Goal: Transaction & Acquisition: Download file/media

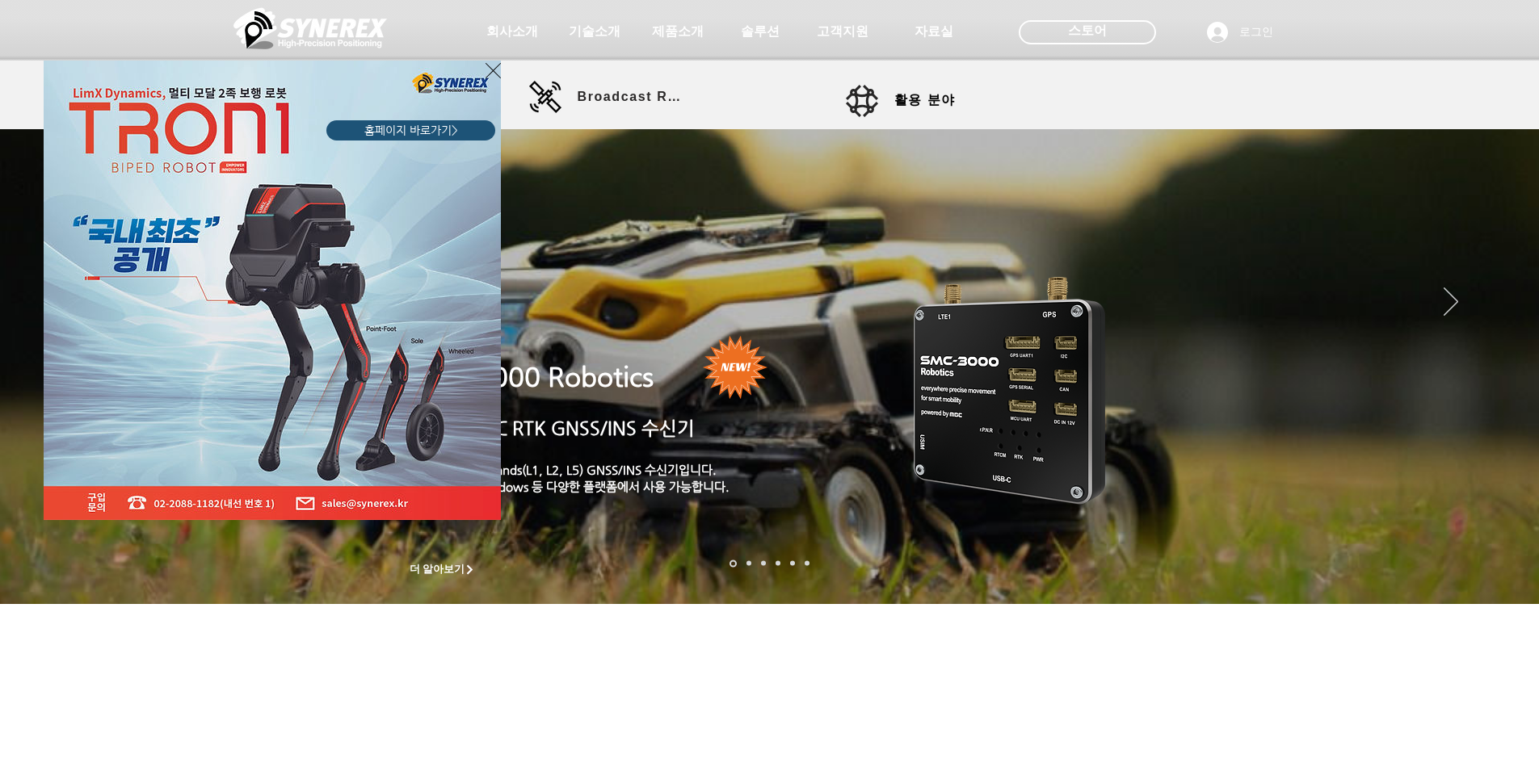
click at [490, 64] on icon "사이트로 돌아가기" at bounding box center [492, 71] width 15 height 20
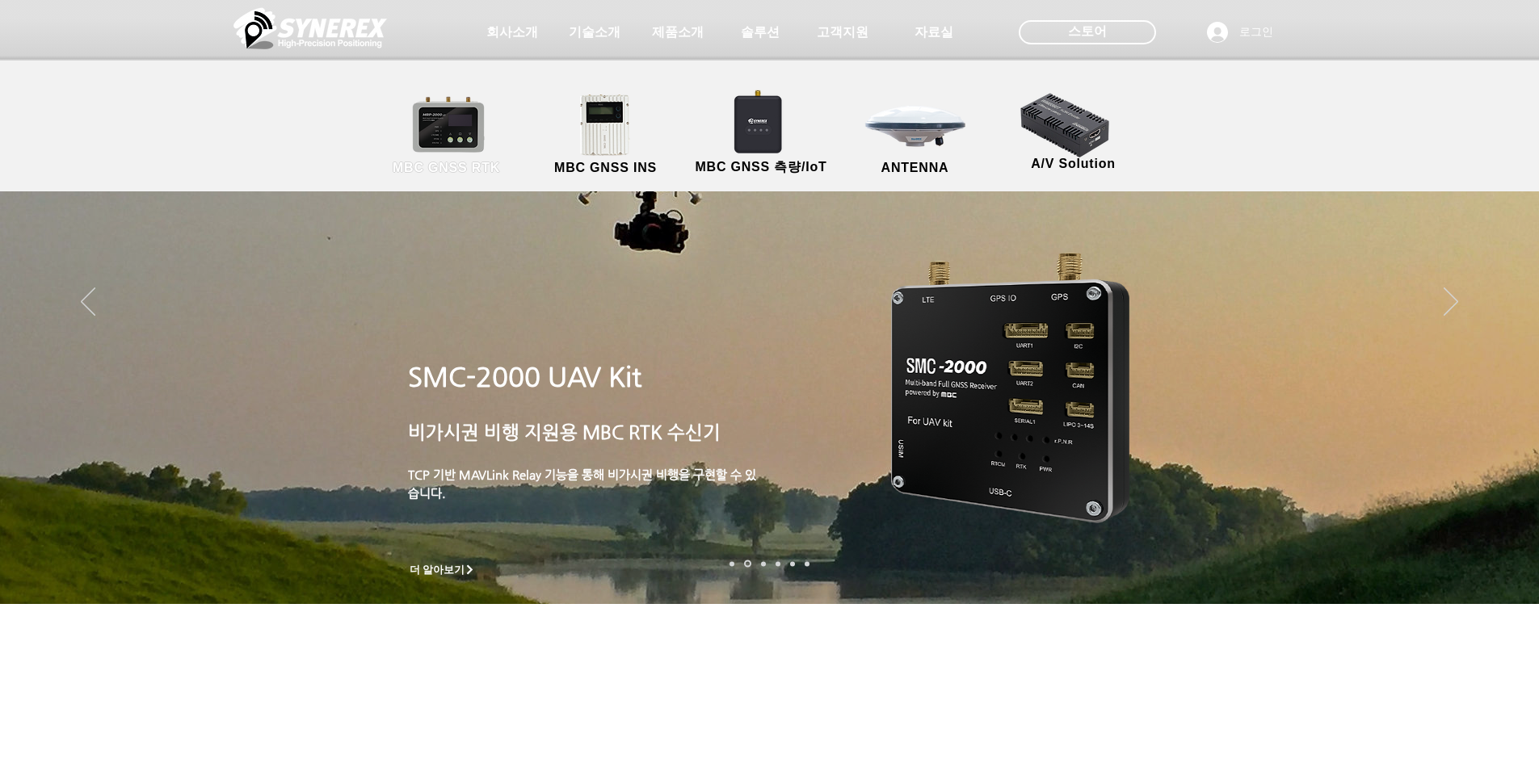
click at [432, 137] on link "MBC GNSS RTK" at bounding box center [446, 135] width 145 height 85
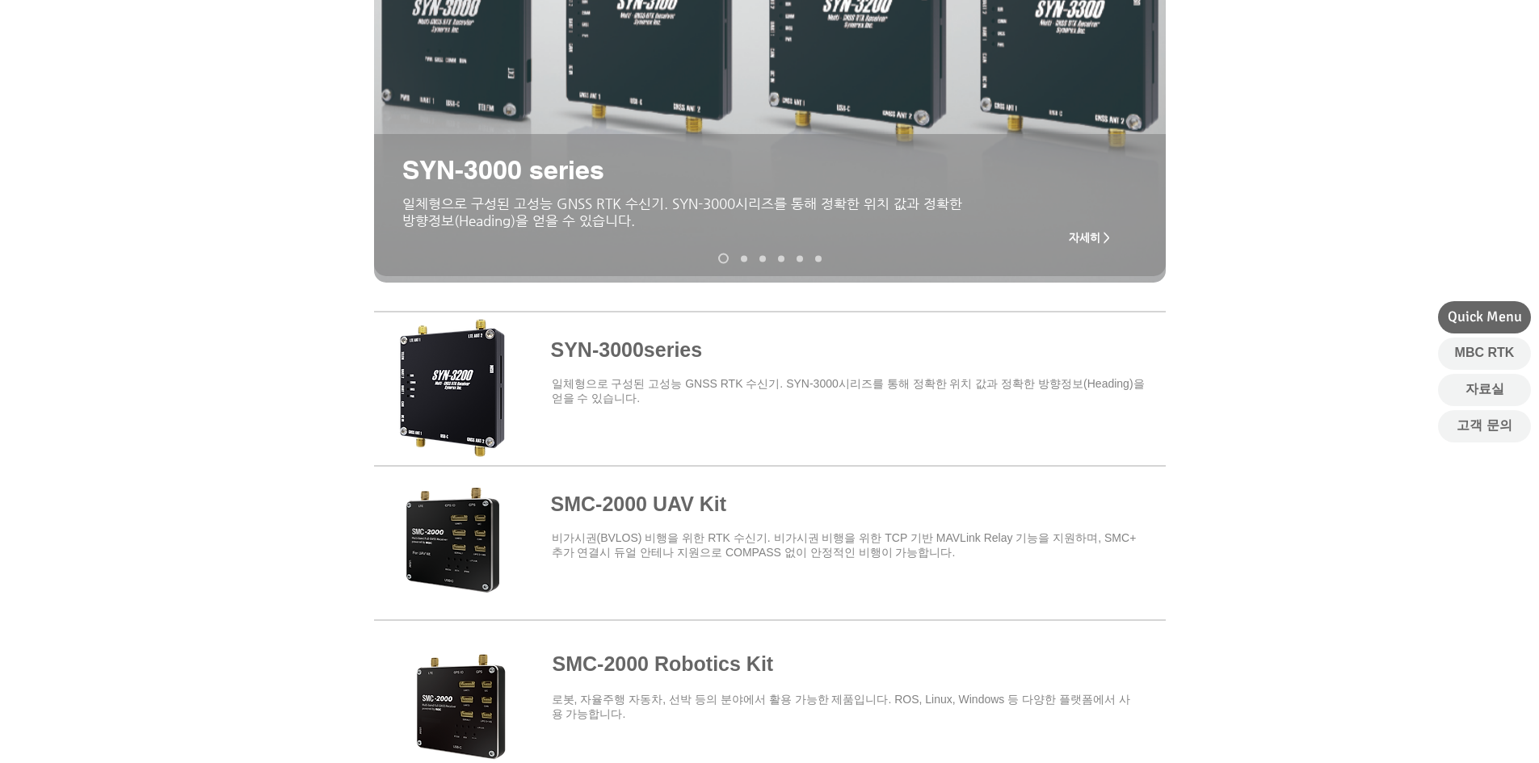
scroll to position [370, 0]
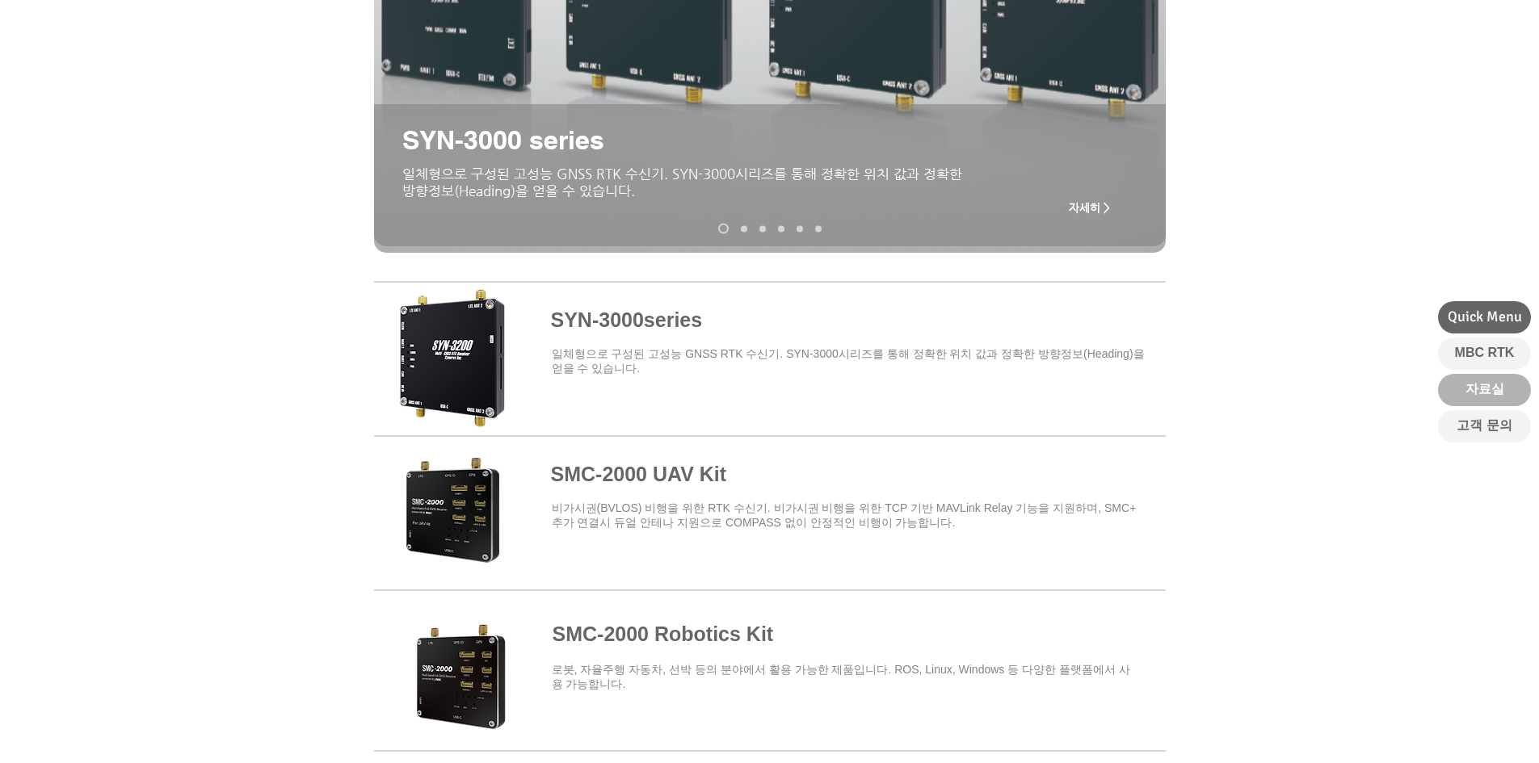
click at [1499, 396] on span "자료실" at bounding box center [1484, 389] width 39 height 18
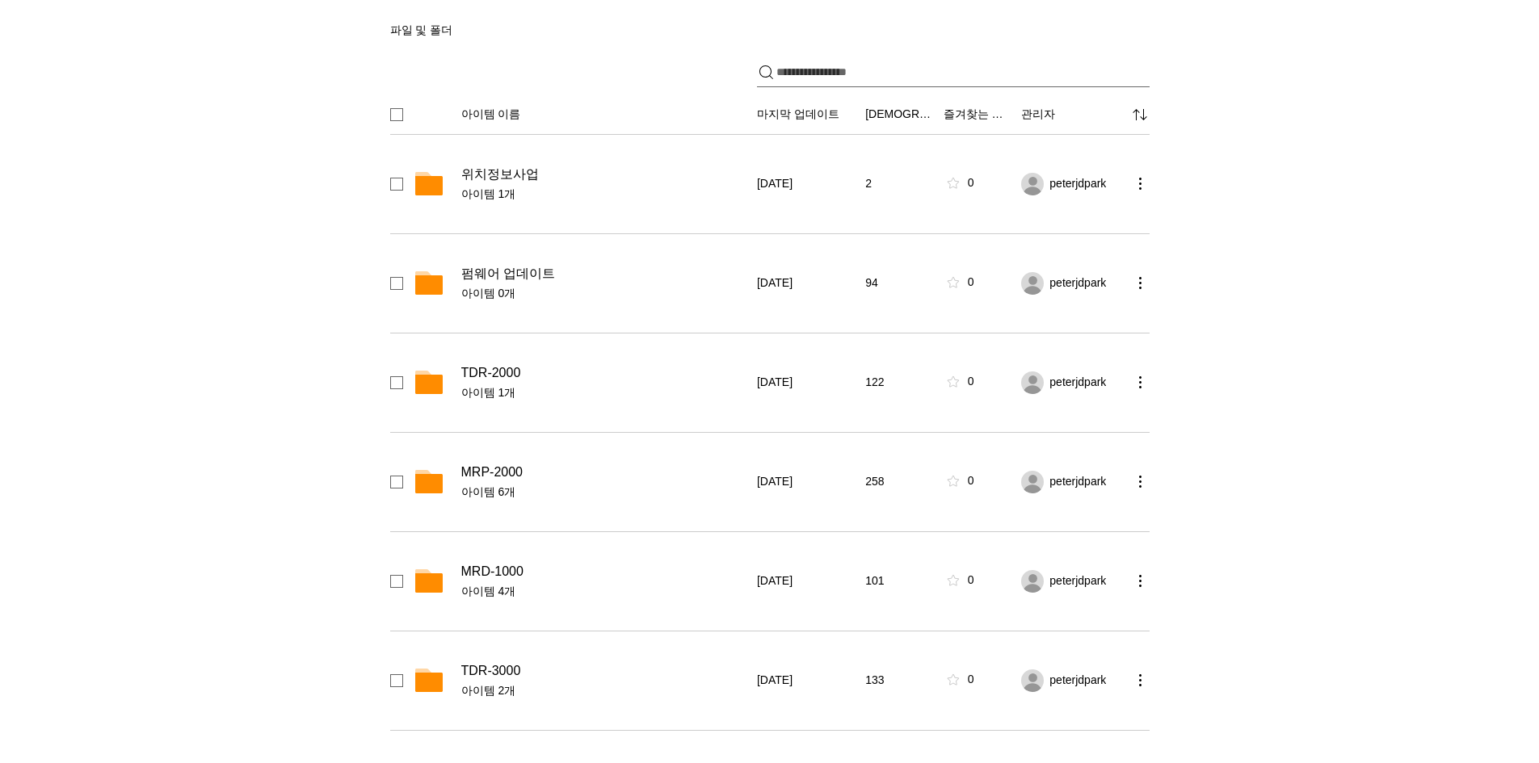
scroll to position [298, 0]
click at [488, 570] on span "MRD-1000" at bounding box center [492, 570] width 62 height 16
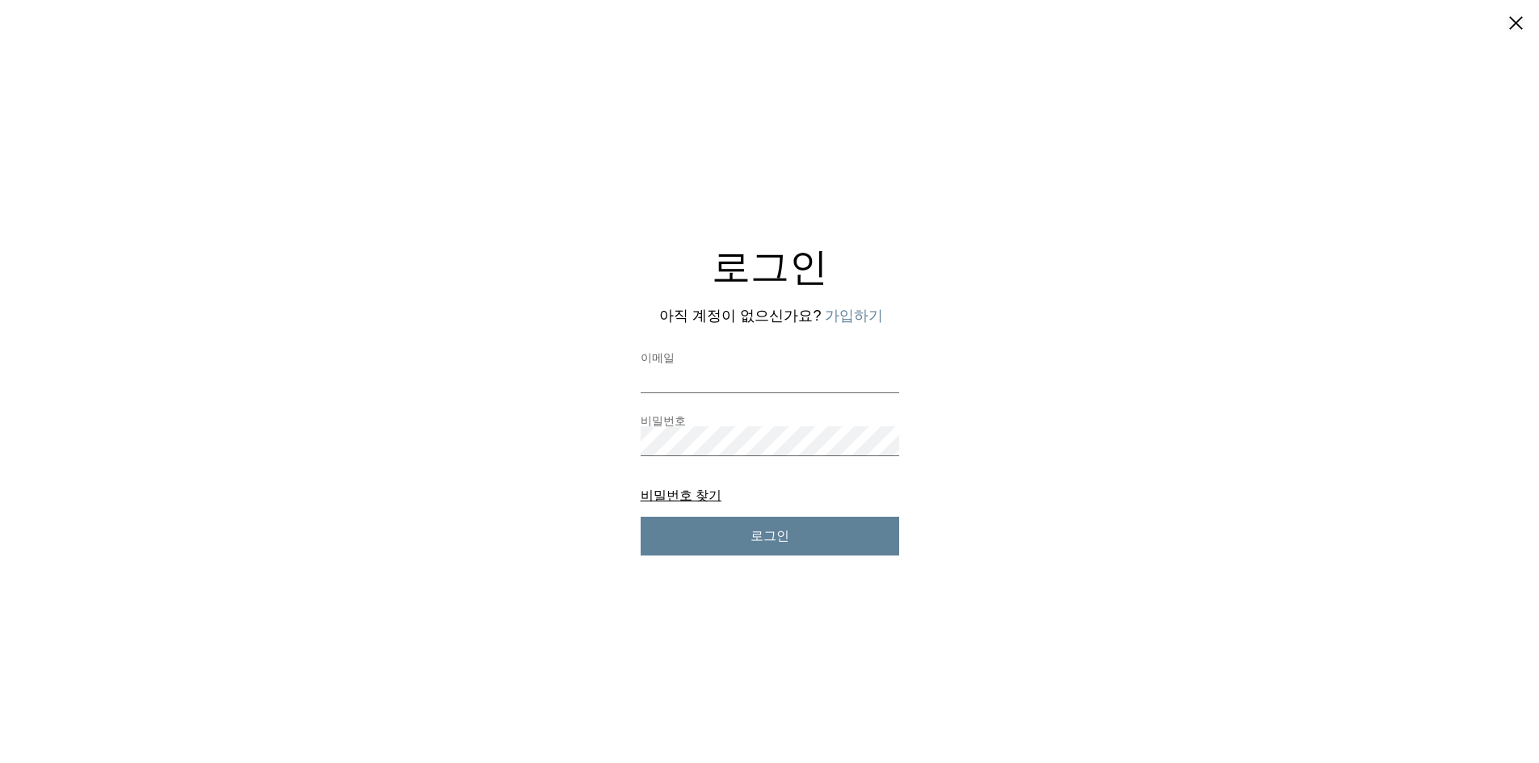
scroll to position [0, 0]
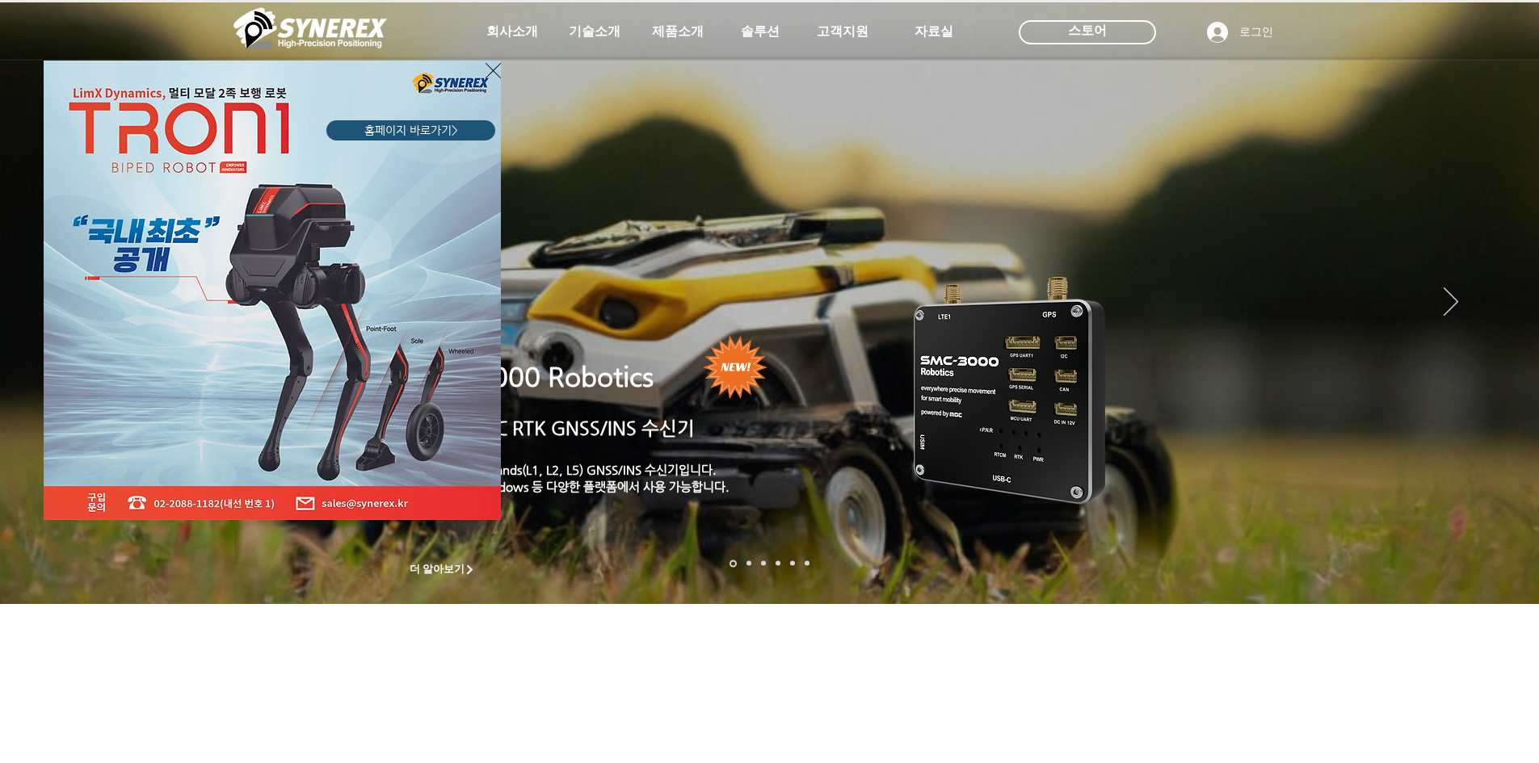
drag, startPoint x: 0, startPoint y: 0, endPoint x: 608, endPoint y: 30, distance: 609.0
click at [608, 30] on div "LimX Dinamics" at bounding box center [769, 381] width 1539 height 763
click at [665, 24] on div "LimX Dinamics" at bounding box center [769, 381] width 1539 height 763
click at [490, 70] on icon "사이트로 돌아가기" at bounding box center [492, 71] width 15 height 20
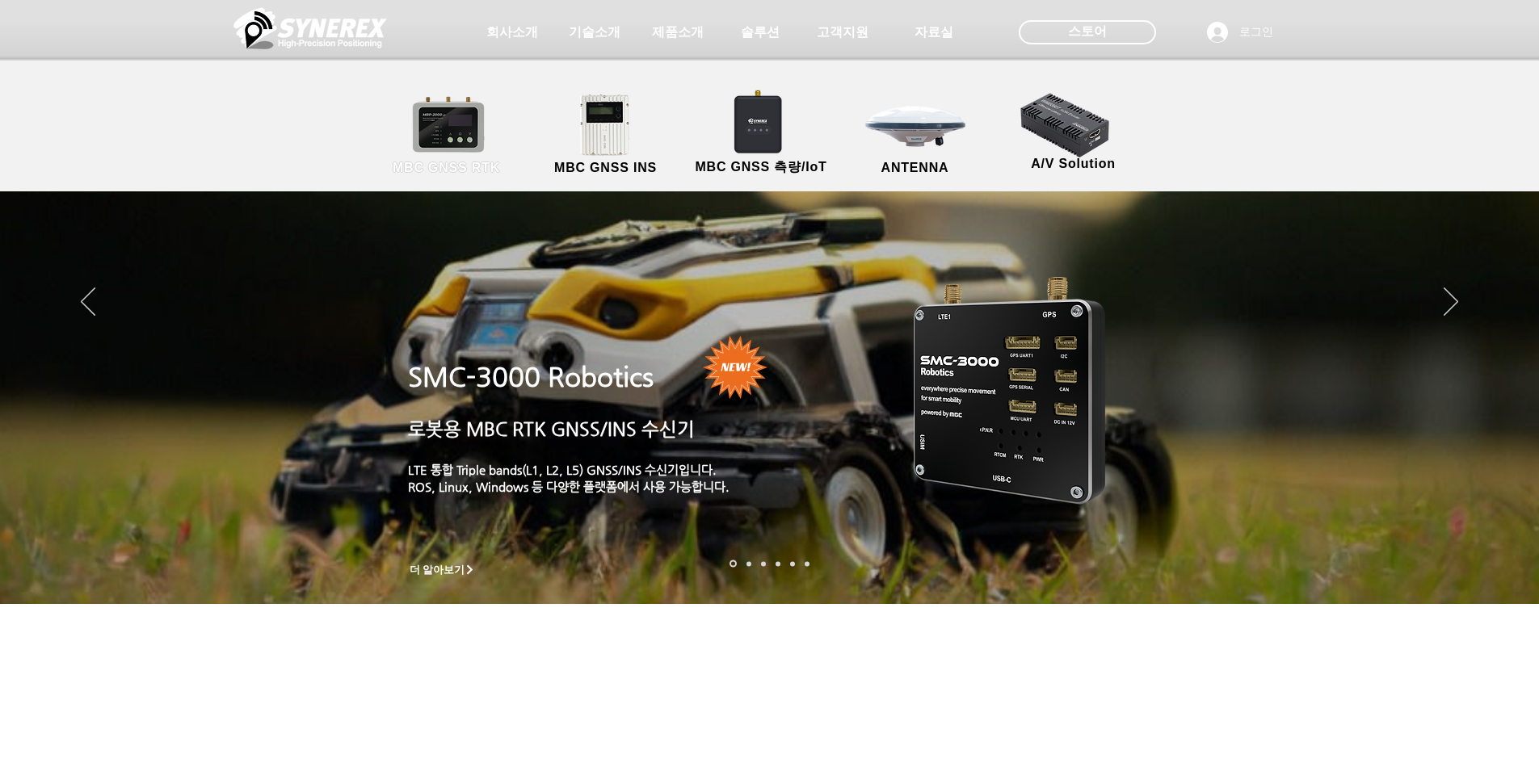
click at [469, 134] on link "MBC GNSS RTK" at bounding box center [446, 135] width 145 height 85
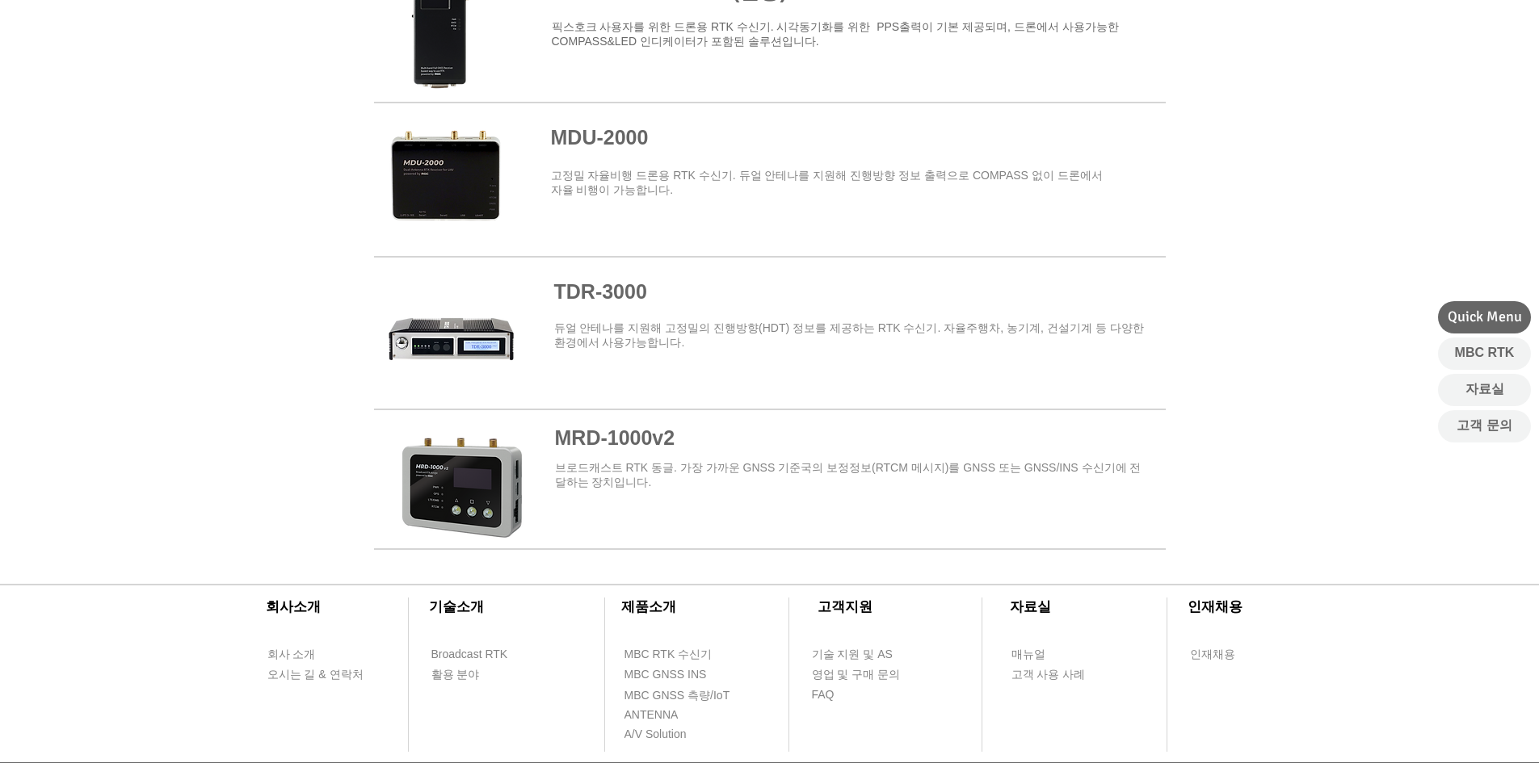
scroll to position [1769, 0]
click at [650, 448] on span at bounding box center [770, 482] width 792 height 129
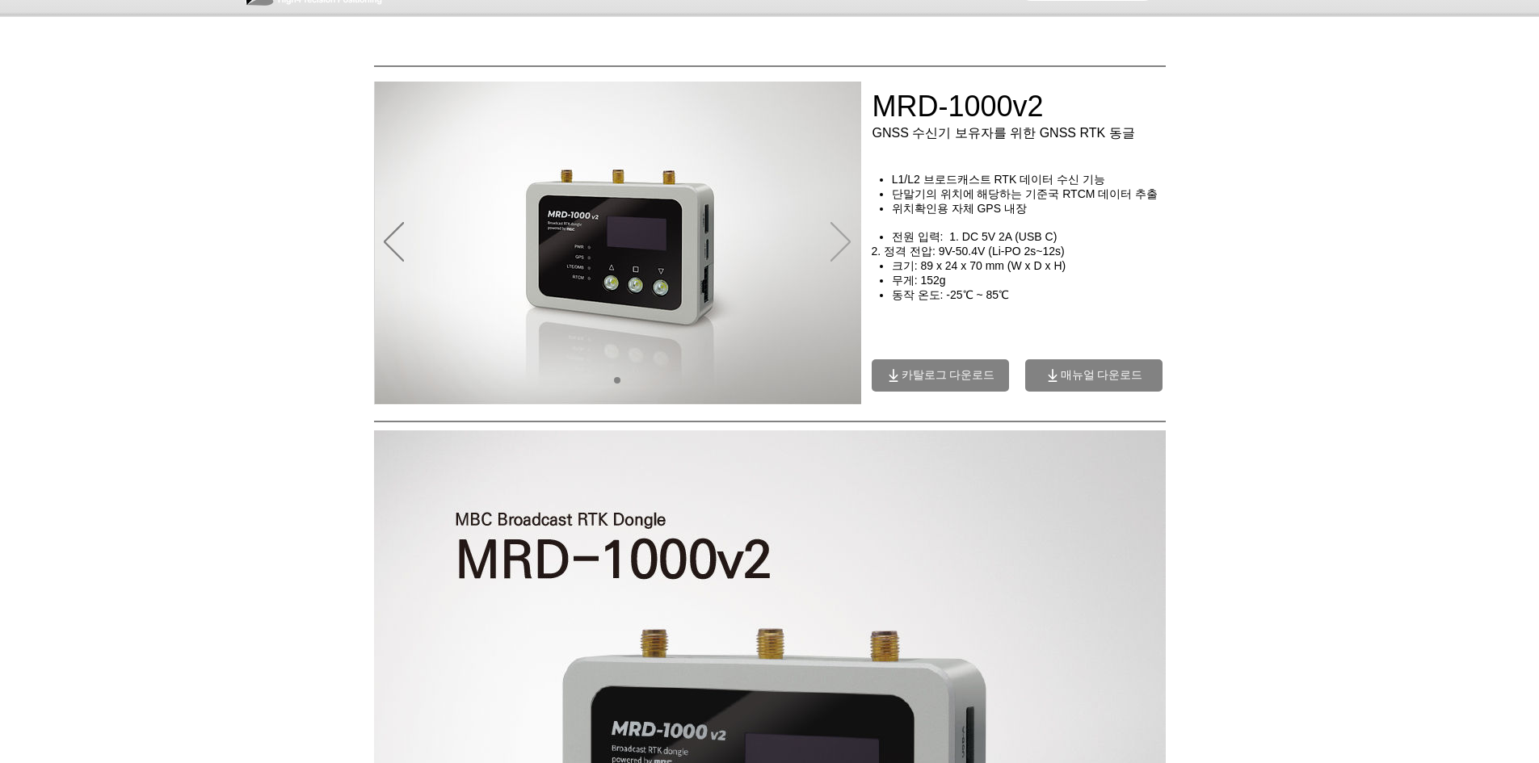
scroll to position [43, 0]
click at [1079, 375] on span "매뉴얼 다운로드" at bounding box center [1093, 376] width 137 height 32
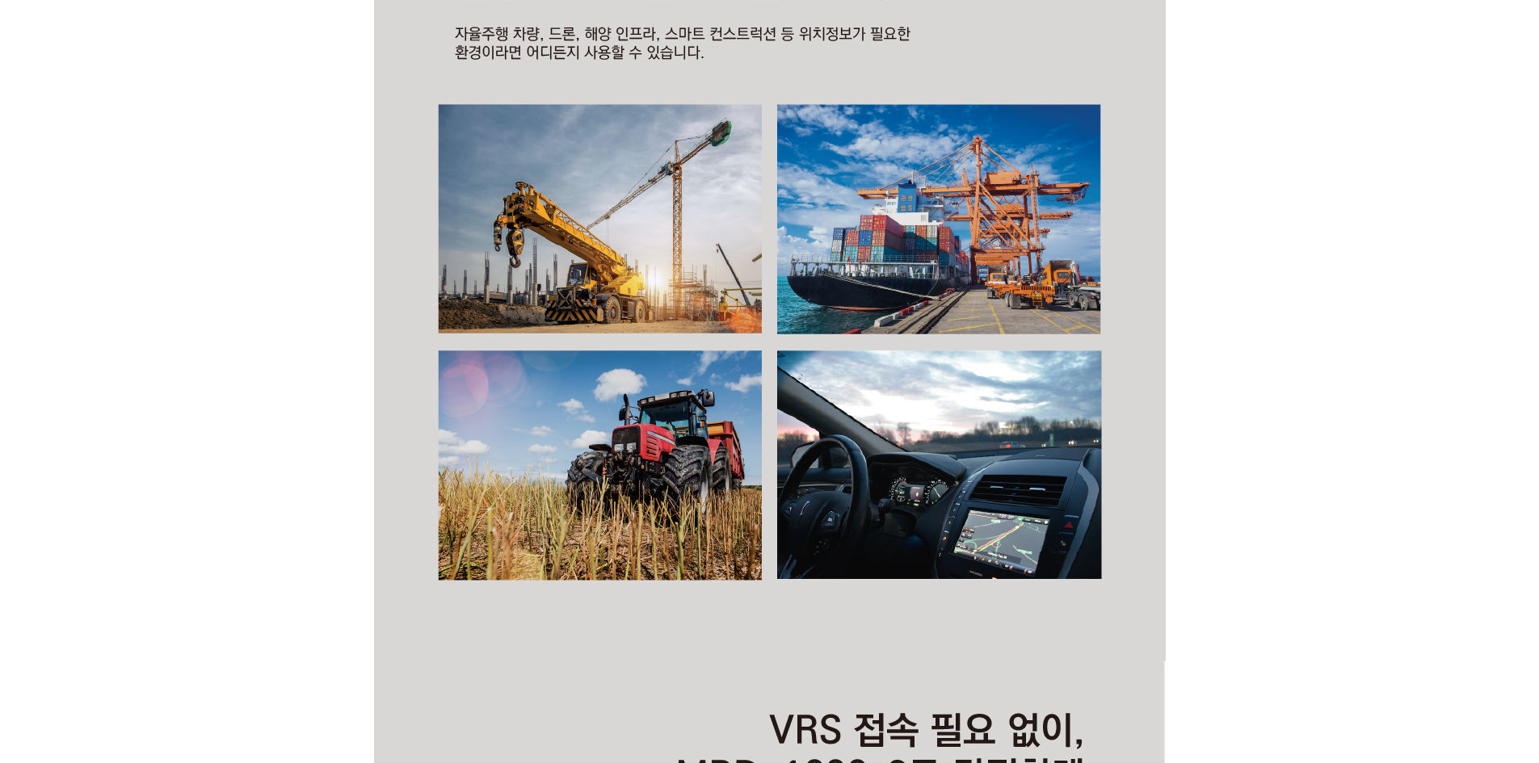
scroll to position [2395, 0]
